Goal: Use online tool/utility

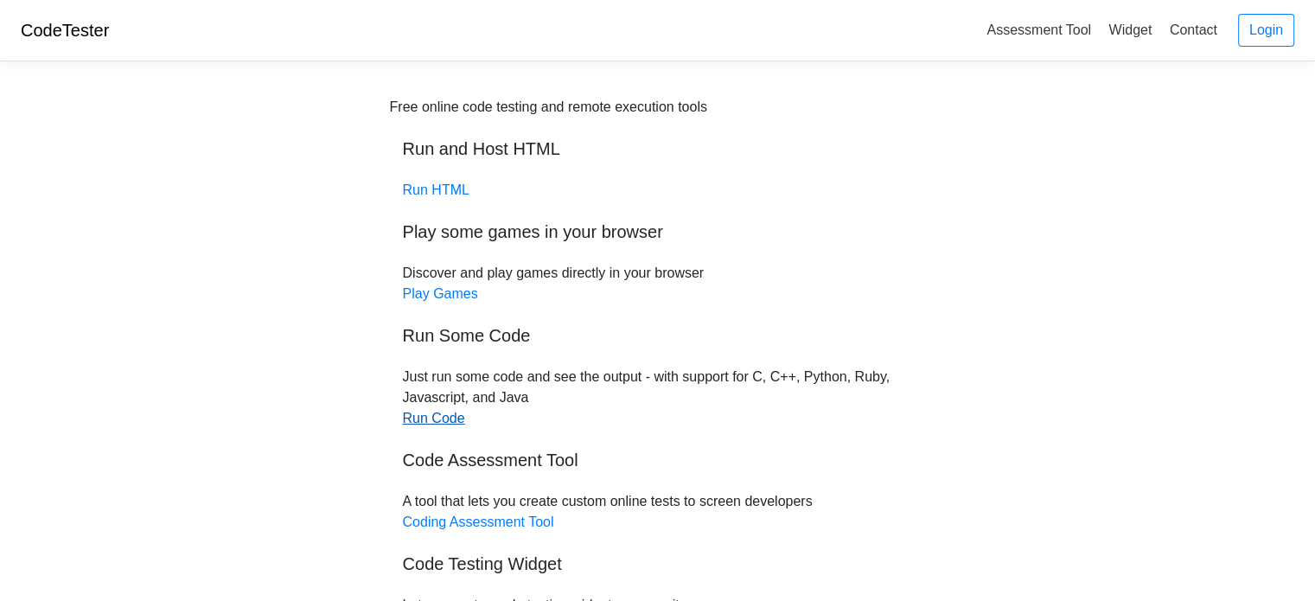
click at [429, 422] on link "Run Code" at bounding box center [434, 418] width 62 height 15
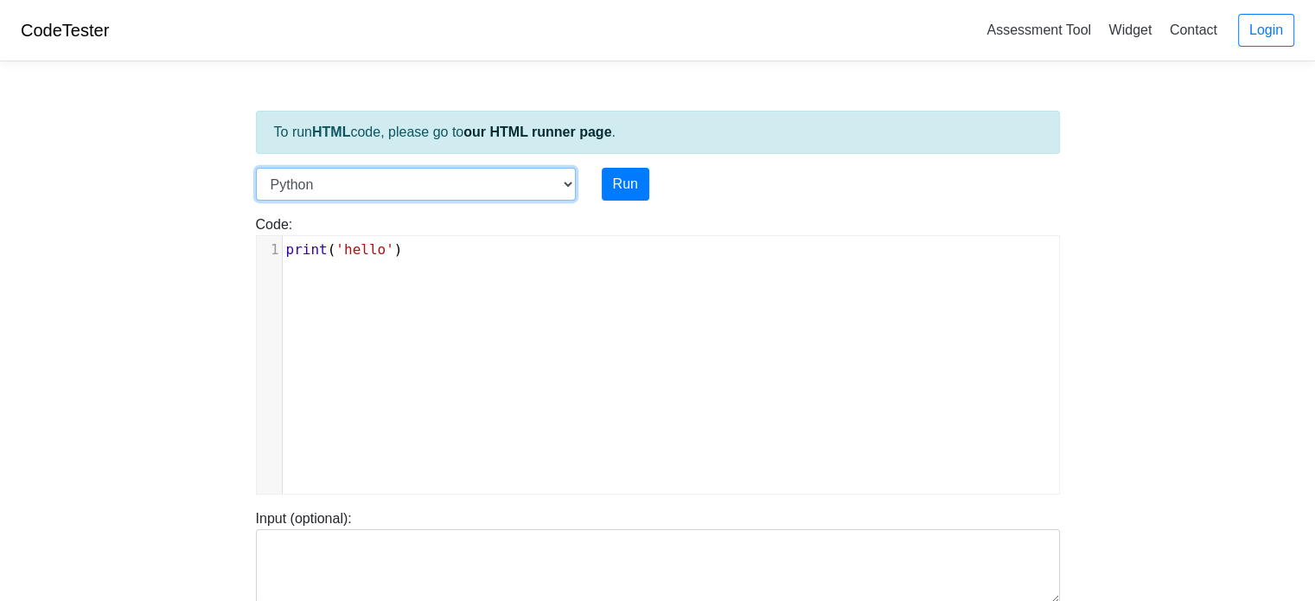
click at [536, 188] on select "C C++ Go Java Javascript Python Ruby" at bounding box center [416, 184] width 320 height 33
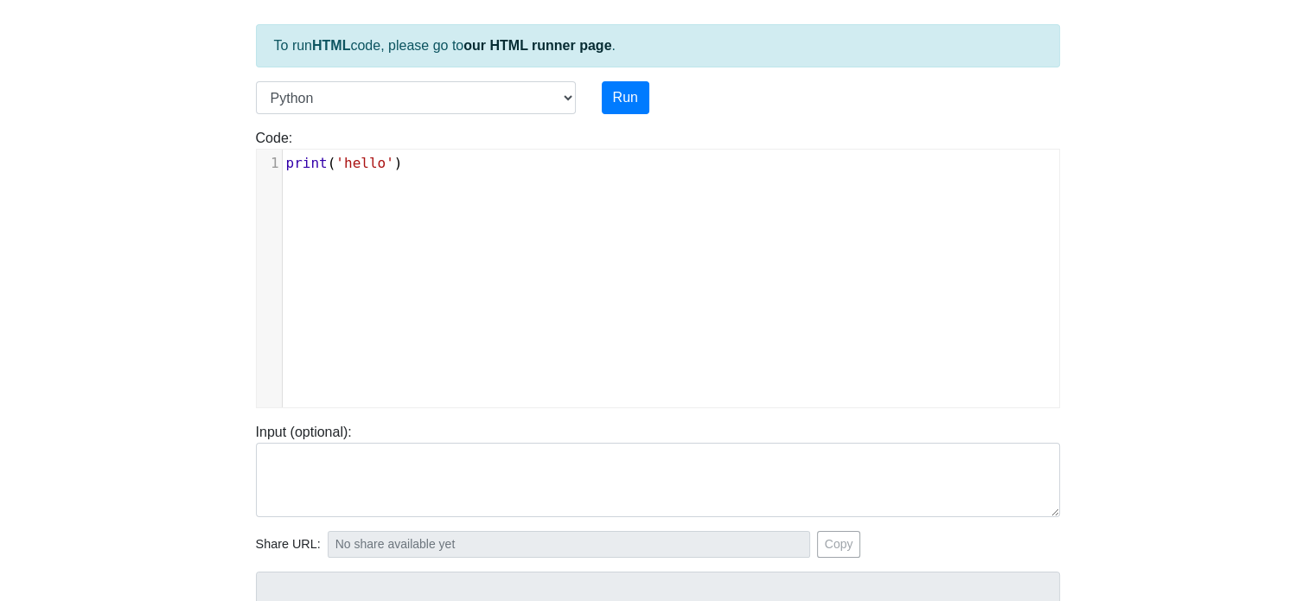
scroll to position [7, 0]
type textarea "print('hello')"
drag, startPoint x: 448, startPoint y: 162, endPoint x: 296, endPoint y: 143, distance: 152.3
click at [296, 143] on div "Code: print('hello') print('hello') x 1 print ( 'hello' )" at bounding box center [658, 268] width 830 height 280
click at [429, 172] on div "x 1 print ( 'hello' )" at bounding box center [677, 164] width 789 height 28
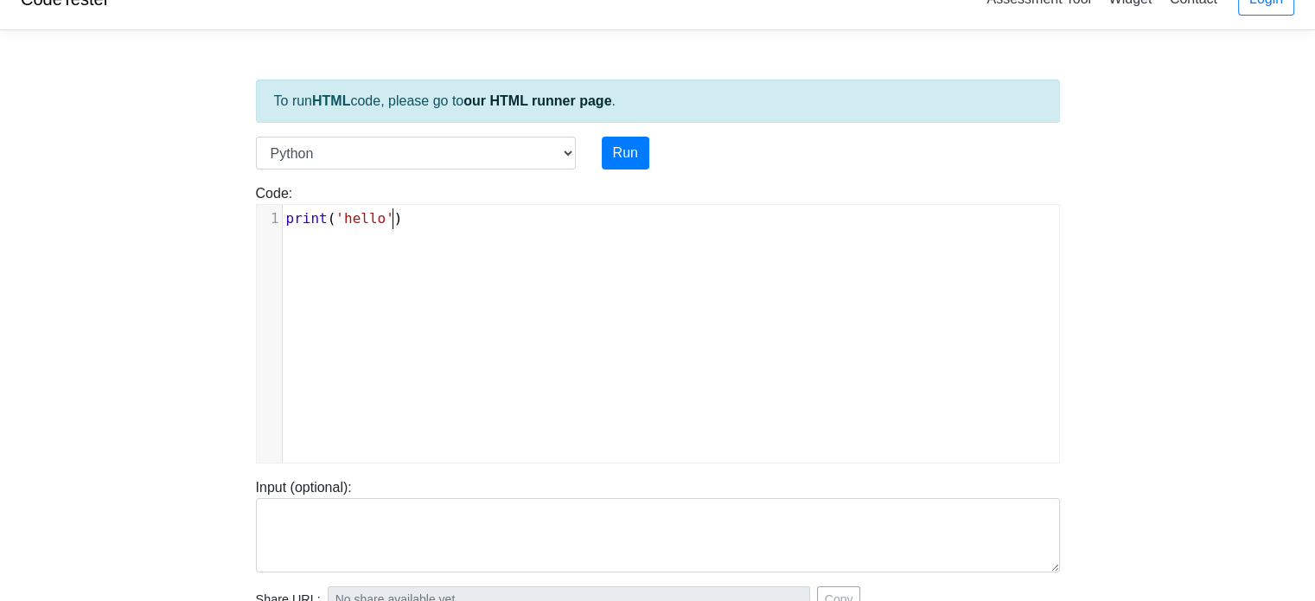
scroll to position [0, 0]
